Goal: Task Accomplishment & Management: Manage account settings

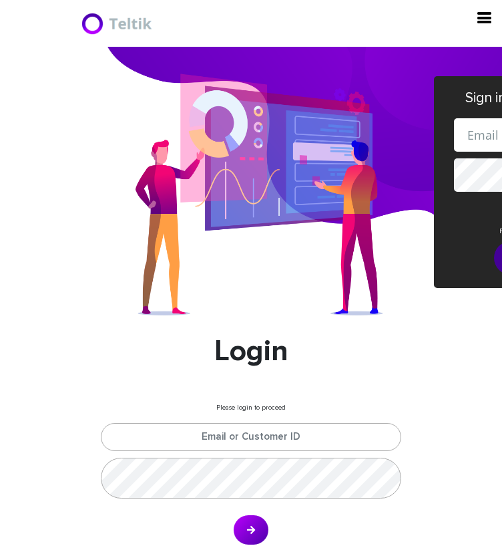
type input "esamuel@safetelecom.net"
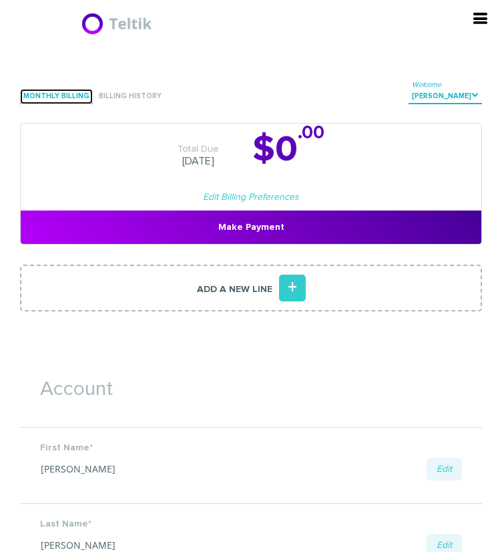
click at [40, 102] on link "Monthly Billing" at bounding box center [56, 96] width 73 height 15
click at [77, 104] on link "Monthly Billing" at bounding box center [56, 96] width 73 height 15
click at [41, 104] on link "Monthly Billing" at bounding box center [56, 96] width 73 height 15
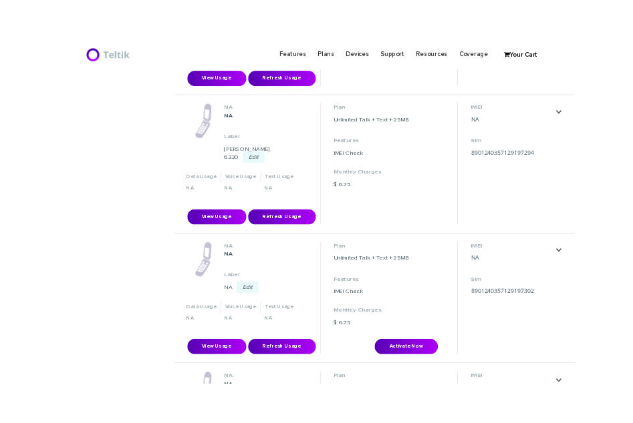
scroll to position [802, 0]
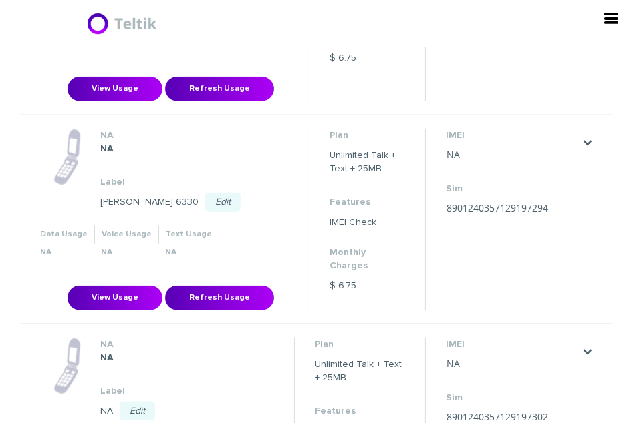
click at [155, 402] on link "Edit" at bounding box center [137, 411] width 35 height 19
click at [264, 408] on input "text" at bounding box center [182, 416] width 164 height 17
type input "[PERSON_NAME] 6267"
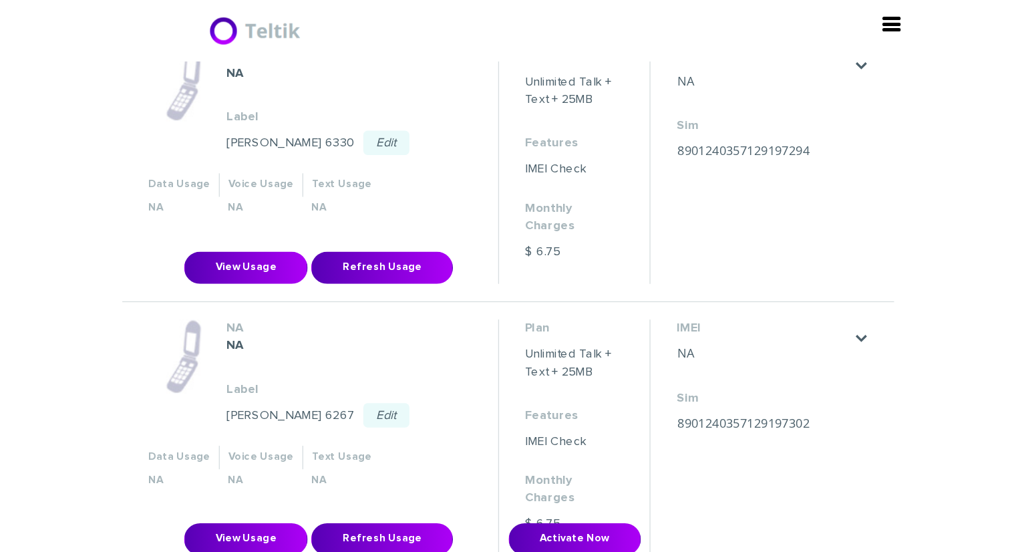
scroll to position [1002, 0]
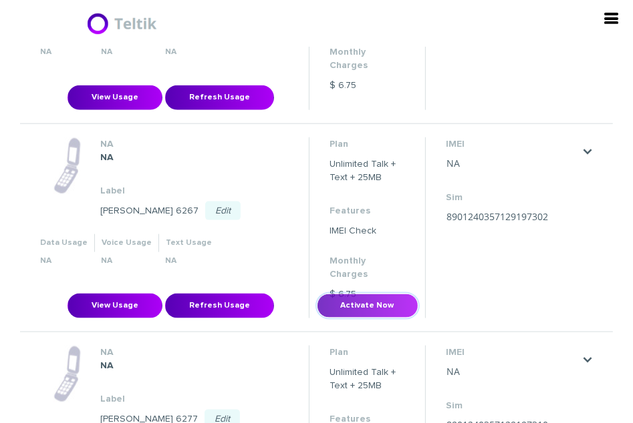
click at [418, 294] on button "Activate Now" at bounding box center [368, 306] width 102 height 25
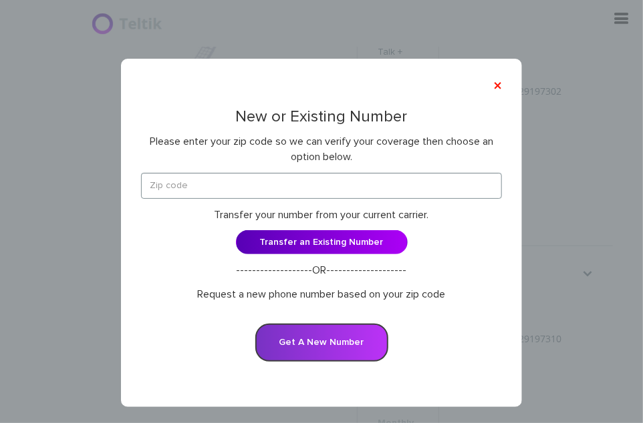
click at [337, 343] on button "Get A New Number" at bounding box center [321, 343] width 133 height 38
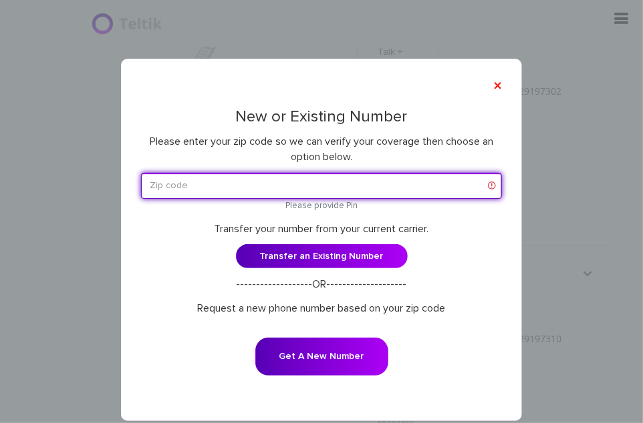
click at [242, 184] on input "text" at bounding box center [321, 186] width 361 height 26
paste input "06710"
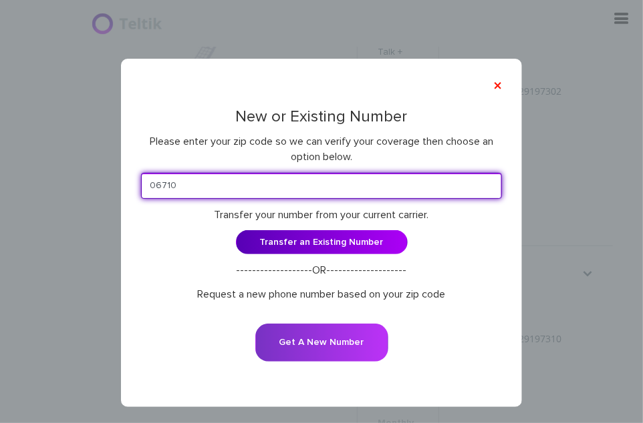
type input "06710"
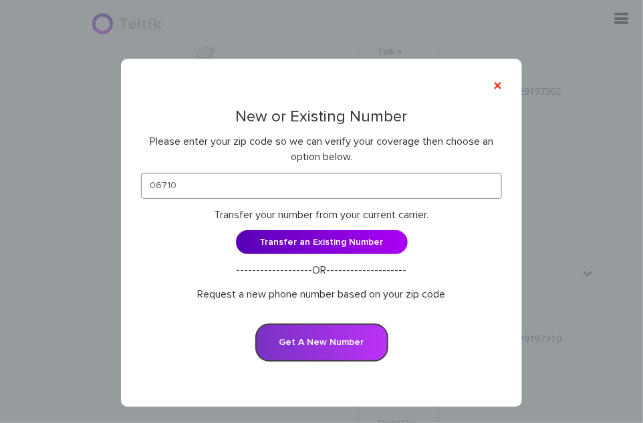
click at [331, 353] on button "Get A New Number" at bounding box center [321, 343] width 133 height 38
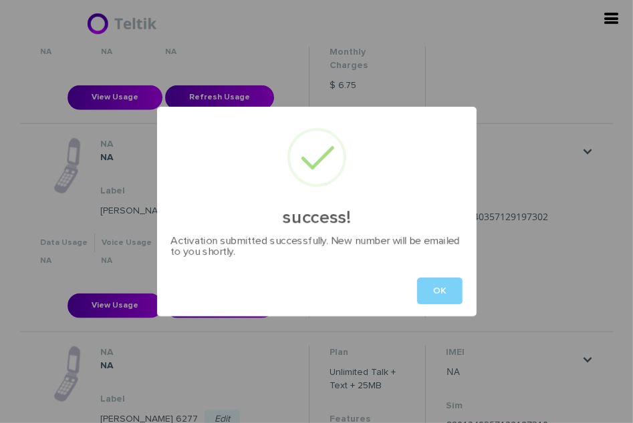
click at [450, 276] on div "OK" at bounding box center [316, 291] width 319 height 51
click at [448, 281] on button "OK" at bounding box center [439, 291] width 45 height 27
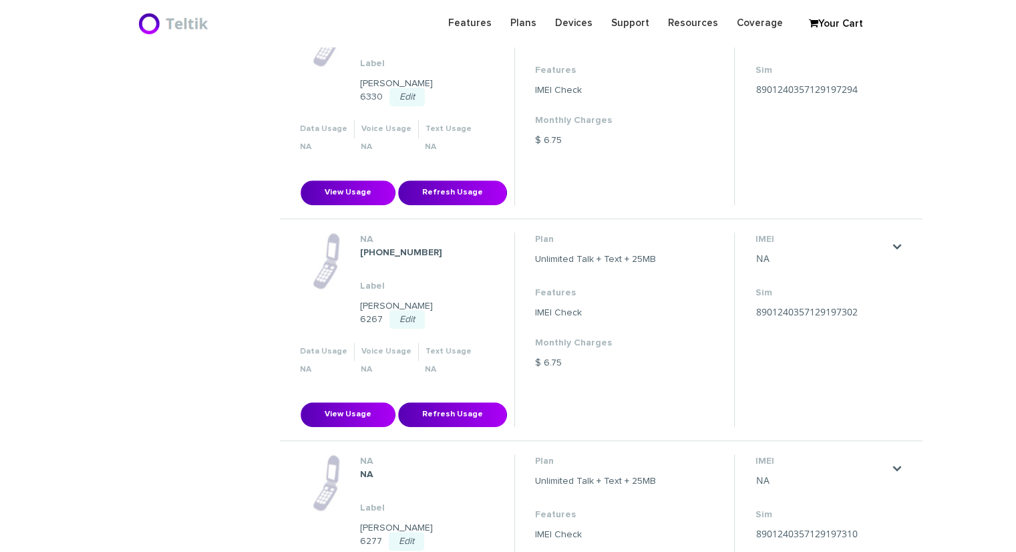
scroll to position [802, 0]
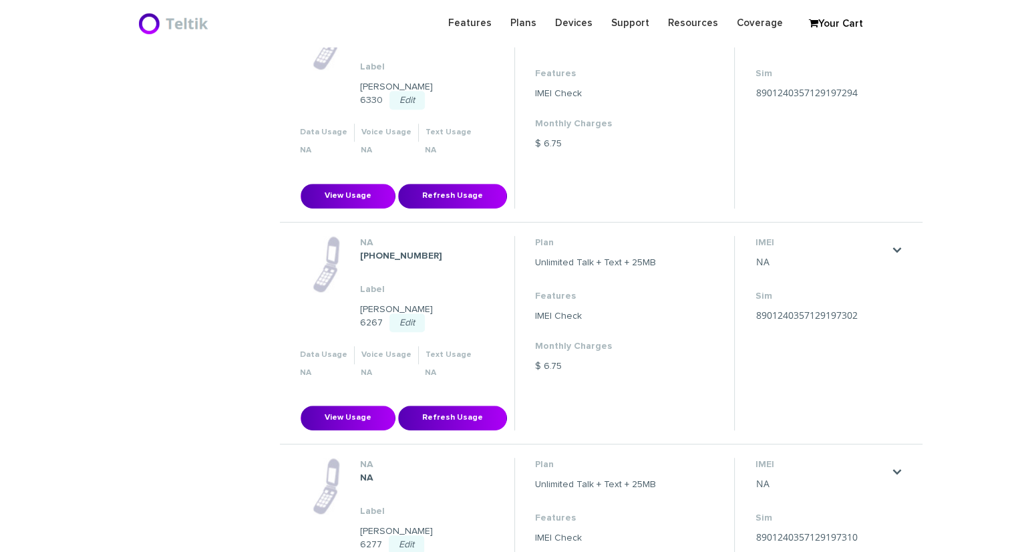
click at [379, 251] on strong "203-465-3030" at bounding box center [401, 255] width 82 height 9
click at [379, 251] on strong "[PHONE_NUMBER]" at bounding box center [401, 255] width 82 height 9
click at [379, 251] on strong "203-465-3030" at bounding box center [401, 255] width 82 height 9
copy dl "203-465-3030"
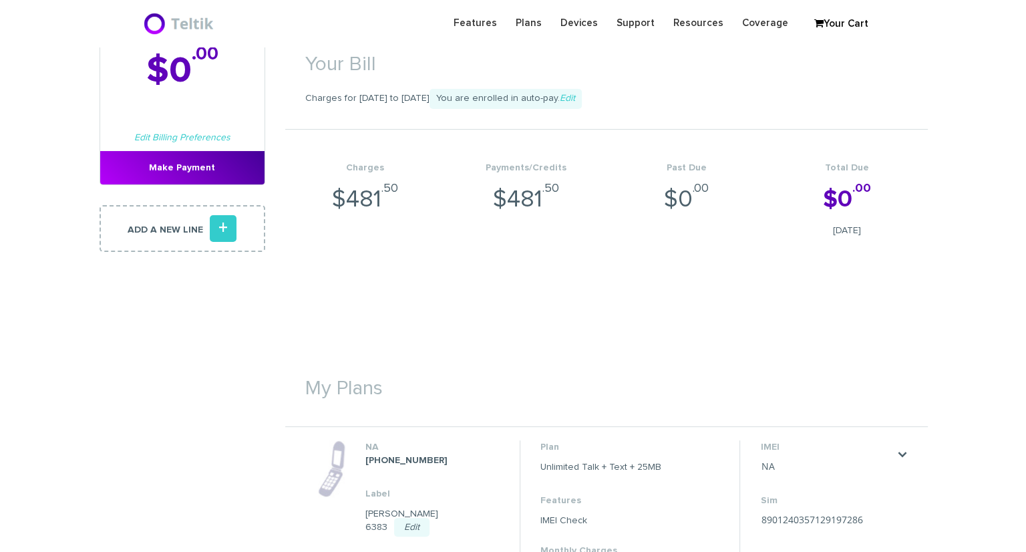
scroll to position [468, 0]
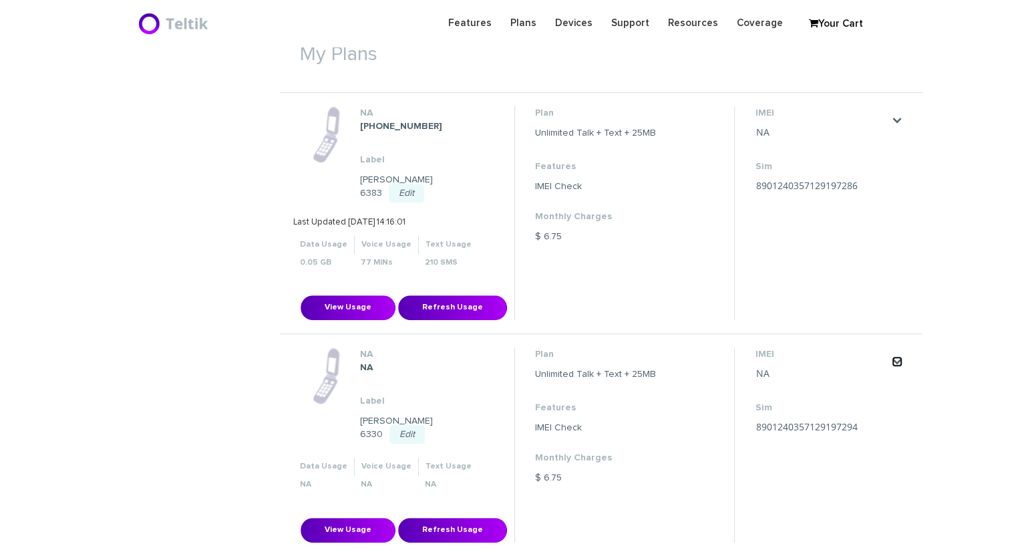
click at [898, 356] on link "." at bounding box center [897, 361] width 11 height 11
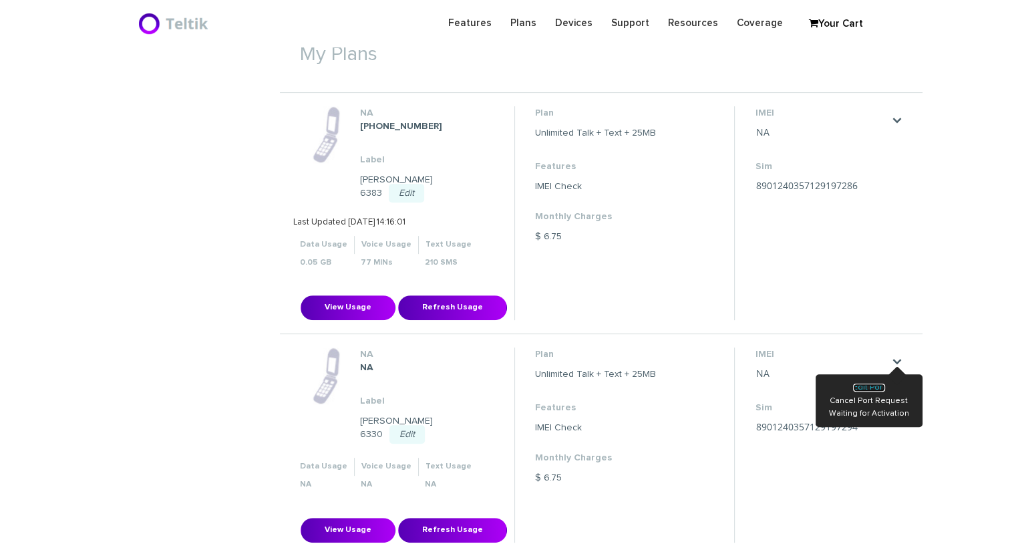
click at [871, 383] on link "Edit Port" at bounding box center [869, 387] width 32 height 8
type input "Avraham Jaspan"
type input "6819 Winding Rose Trail"
type input "Dallas"
select select "TX"
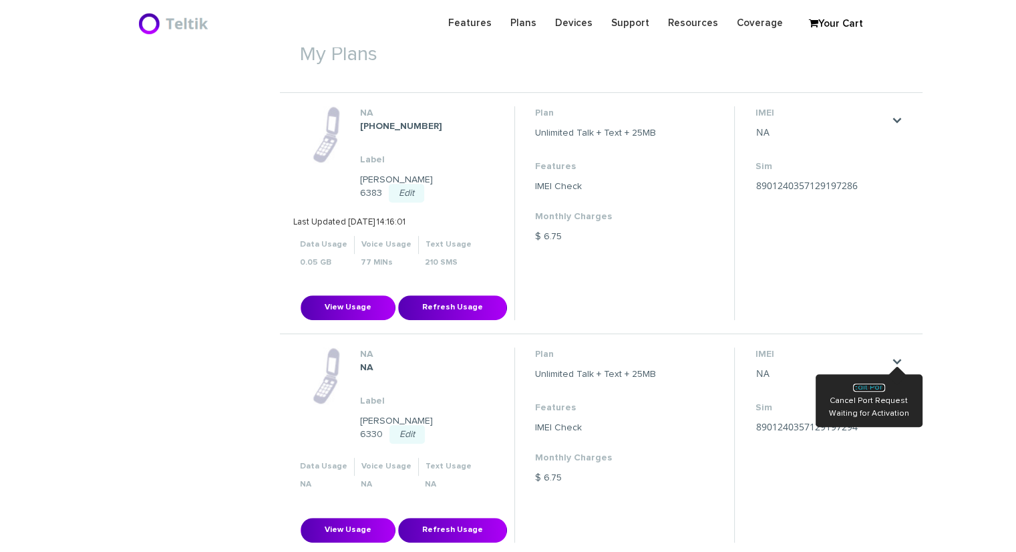
type input "75252"
type input "8901240357129197294"
type input "9723109765"
type input "Tello"
type input "961483"
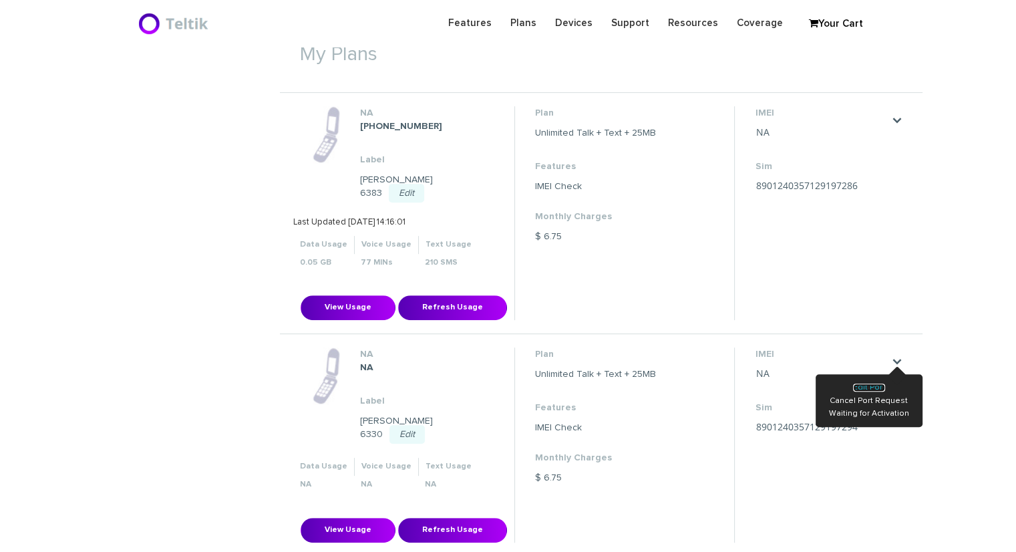
type input "26181"
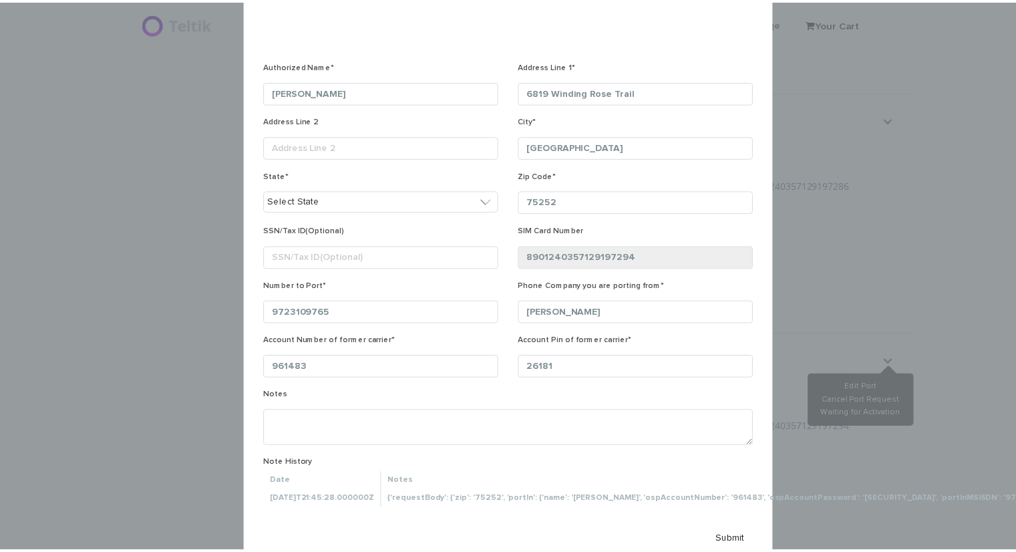
scroll to position [172, 0]
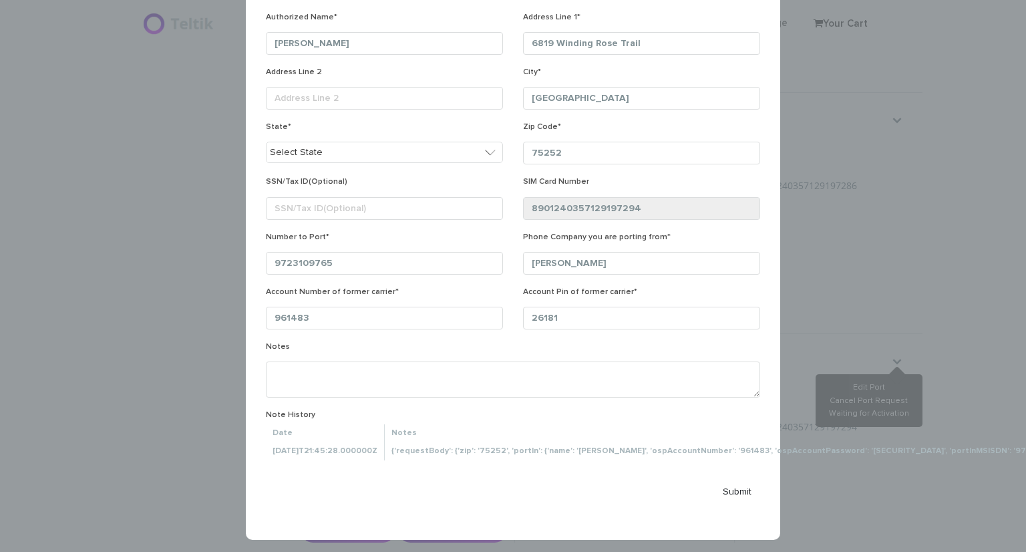
click at [894, 261] on div "× Send Port Request Authorized Name* Avraham Jaspan Address Line 1* 6819 Windin…" at bounding box center [513, 276] width 1026 height 552
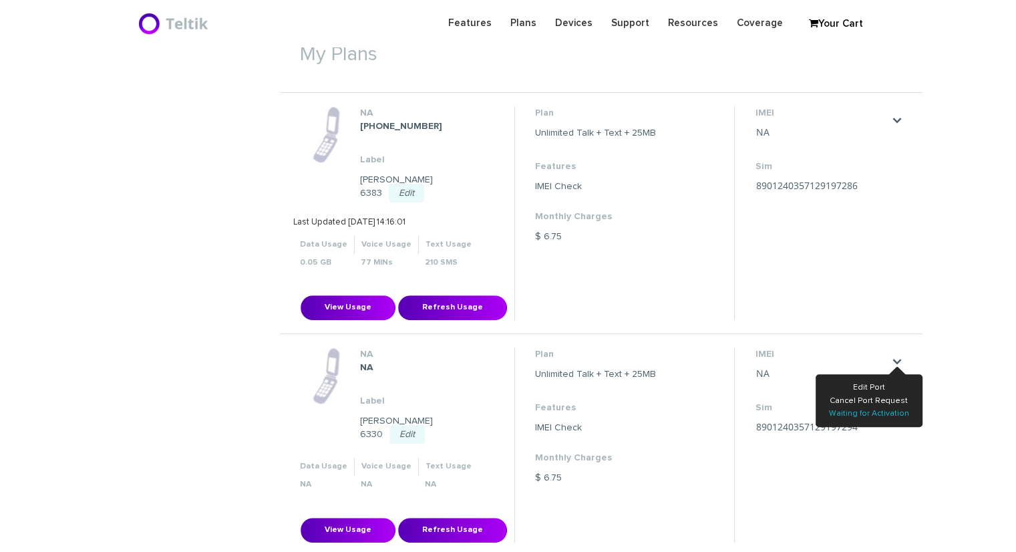
click at [850, 409] on link "Waiting for Activation" at bounding box center [869, 413] width 80 height 8
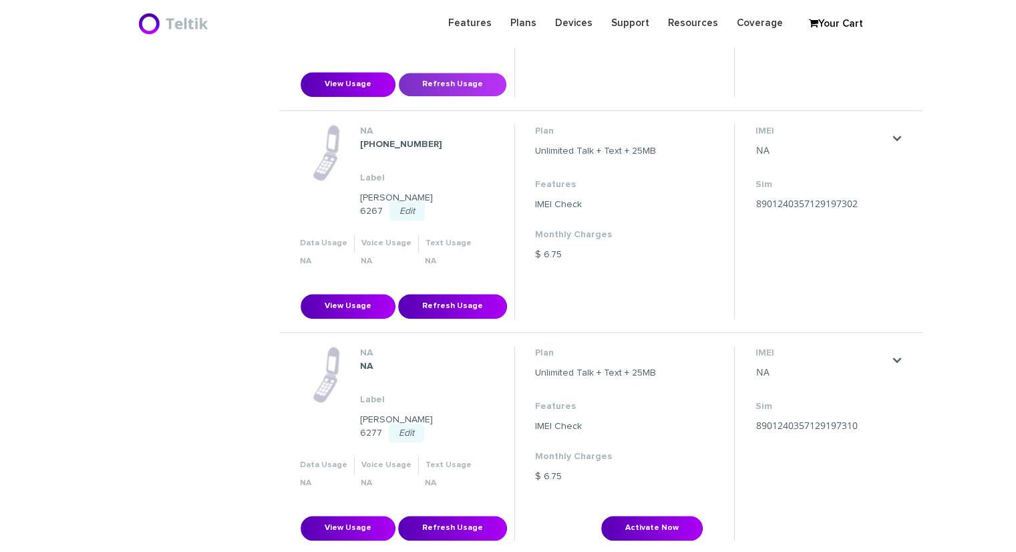
scroll to position [1002, 0]
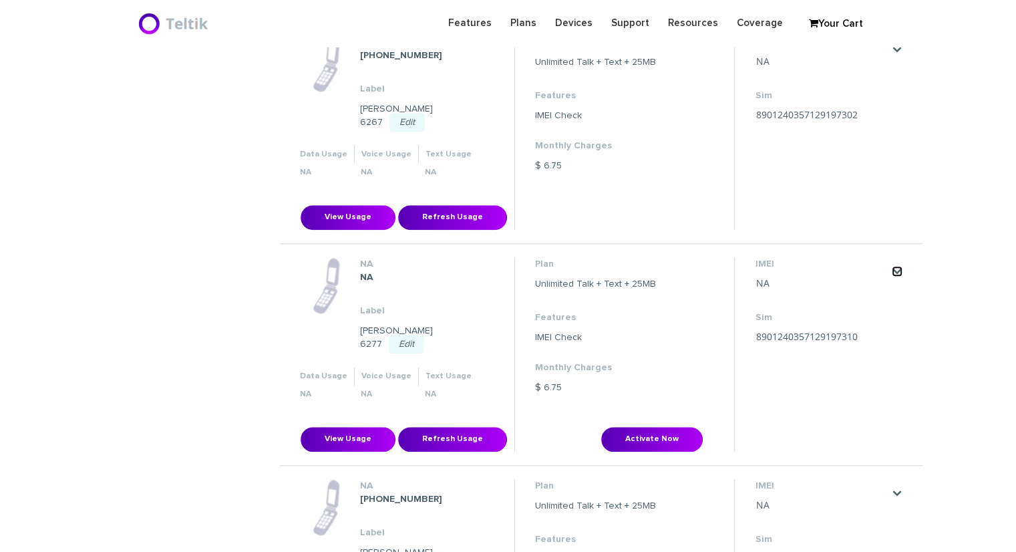
click at [892, 266] on link "." at bounding box center [897, 271] width 11 height 11
drag, startPoint x: 997, startPoint y: 146, endPoint x: 907, endPoint y: 227, distance: 121.5
click at [680, 142] on li "Plan Unlimited Talk + Text + 25MB Features IMEI Check Monthly Charges $ 6.75" at bounding box center [624, 132] width 220 height 194
click at [901, 266] on link "." at bounding box center [897, 271] width 11 height 11
